Goal: Information Seeking & Learning: Find specific fact

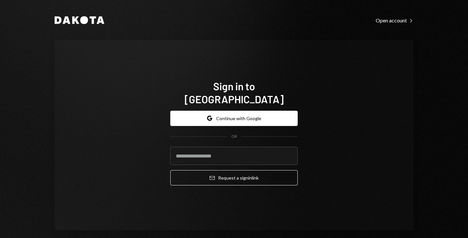
click at [218, 150] on input "email" at bounding box center [234, 156] width 128 height 18
type input "**********"
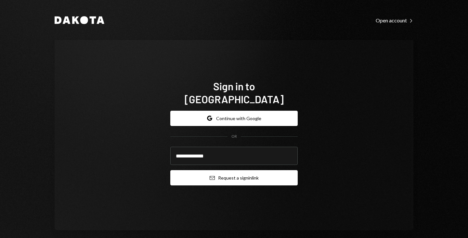
click at [217, 170] on button "Email Request a sign in link" at bounding box center [234, 177] width 128 height 15
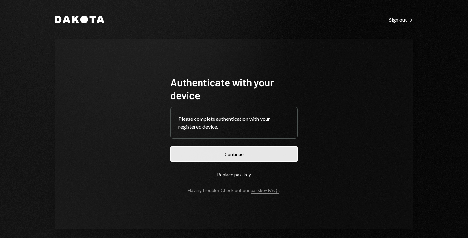
click at [235, 154] on button "Continue" at bounding box center [234, 154] width 128 height 15
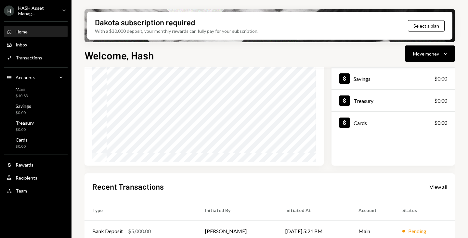
scroll to position [154, 0]
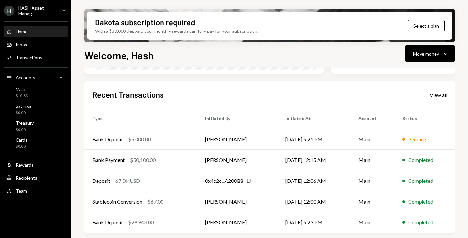
click at [437, 97] on div "View all" at bounding box center [439, 95] width 18 height 7
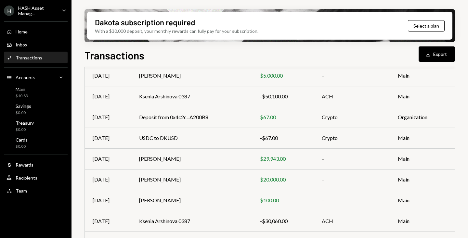
scroll to position [132, 0]
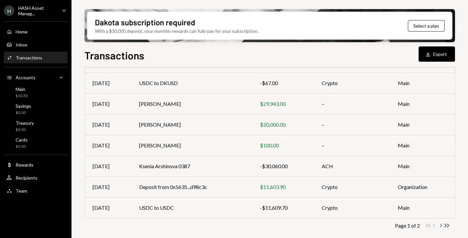
click at [441, 226] on icon "Chevron Right" at bounding box center [441, 226] width 6 height 6
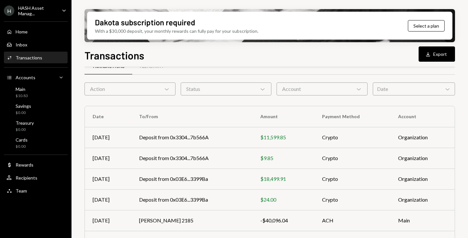
scroll to position [90, 0]
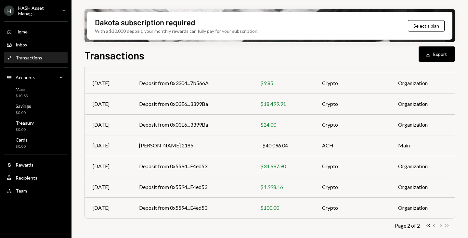
click at [435, 226] on icon "Chevron Left" at bounding box center [435, 226] width 6 height 6
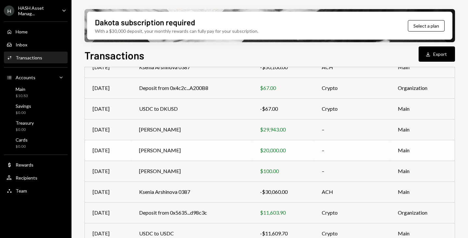
scroll to position [132, 0]
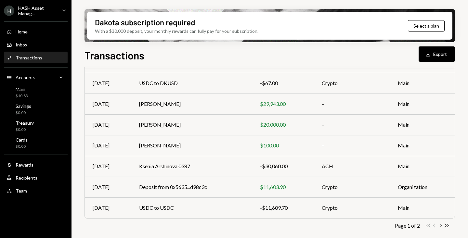
click at [443, 224] on icon "Chevron Right" at bounding box center [441, 226] width 6 height 6
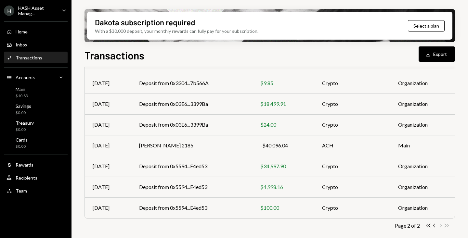
scroll to position [90, 0]
click at [435, 226] on icon "Chevron Left" at bounding box center [435, 226] width 6 height 6
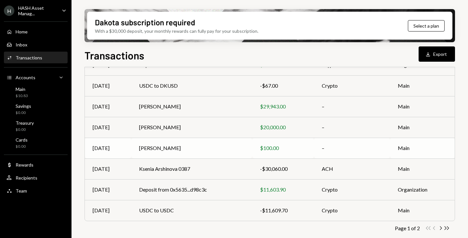
scroll to position [132, 0]
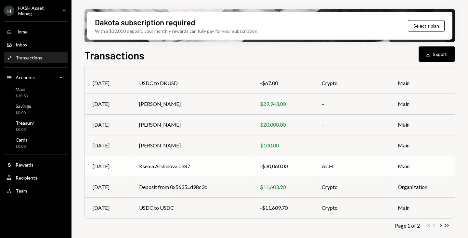
click at [141, 164] on td "Ksenia Arshinova 0387" at bounding box center [191, 166] width 121 height 21
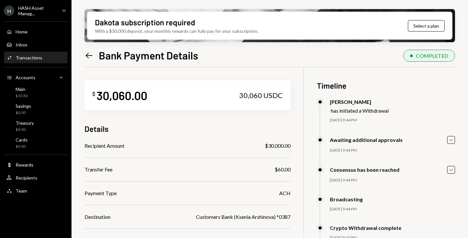
scroll to position [62, 0]
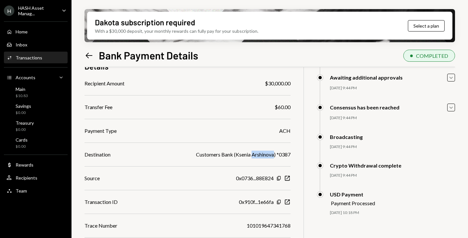
drag, startPoint x: 252, startPoint y: 154, endPoint x: 274, endPoint y: 155, distance: 22.2
click at [274, 155] on div "Customers Bank (Ksenia Arshinova) *0387" at bounding box center [243, 155] width 95 height 8
copy div "Arshinova"
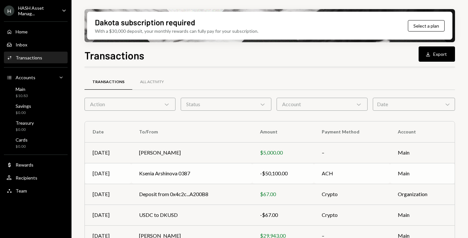
scroll to position [132, 0]
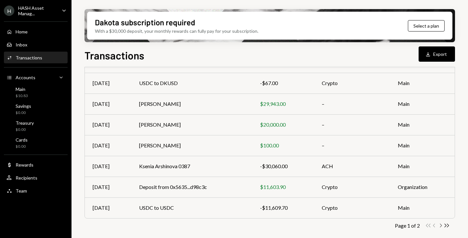
click at [442, 223] on icon "Chevron Right" at bounding box center [441, 226] width 6 height 6
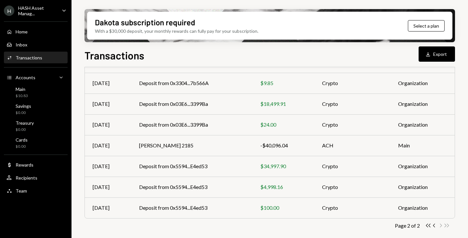
scroll to position [90, 0]
drag, startPoint x: 129, startPoint y: 140, endPoint x: 145, endPoint y: 140, distance: 16.6
click at [145, 140] on td "[PERSON_NAME] 2185" at bounding box center [192, 145] width 122 height 21
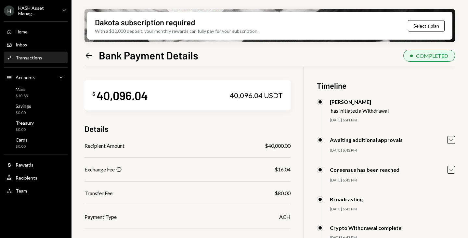
scroll to position [86, 0]
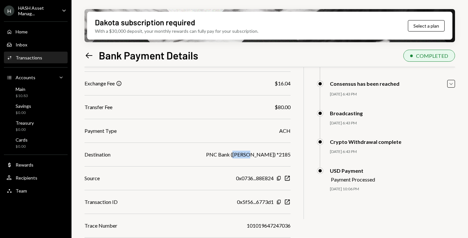
drag, startPoint x: 231, startPoint y: 153, endPoint x: 251, endPoint y: 154, distance: 19.9
click at [251, 154] on div "PNC Bank ([PERSON_NAME]) *2185" at bounding box center [248, 155] width 85 height 8
copy div "[PERSON_NAME]"
click at [88, 59] on icon "Left Arrow" at bounding box center [89, 55] width 9 height 9
